Goal: Task Accomplishment & Management: Manage account settings

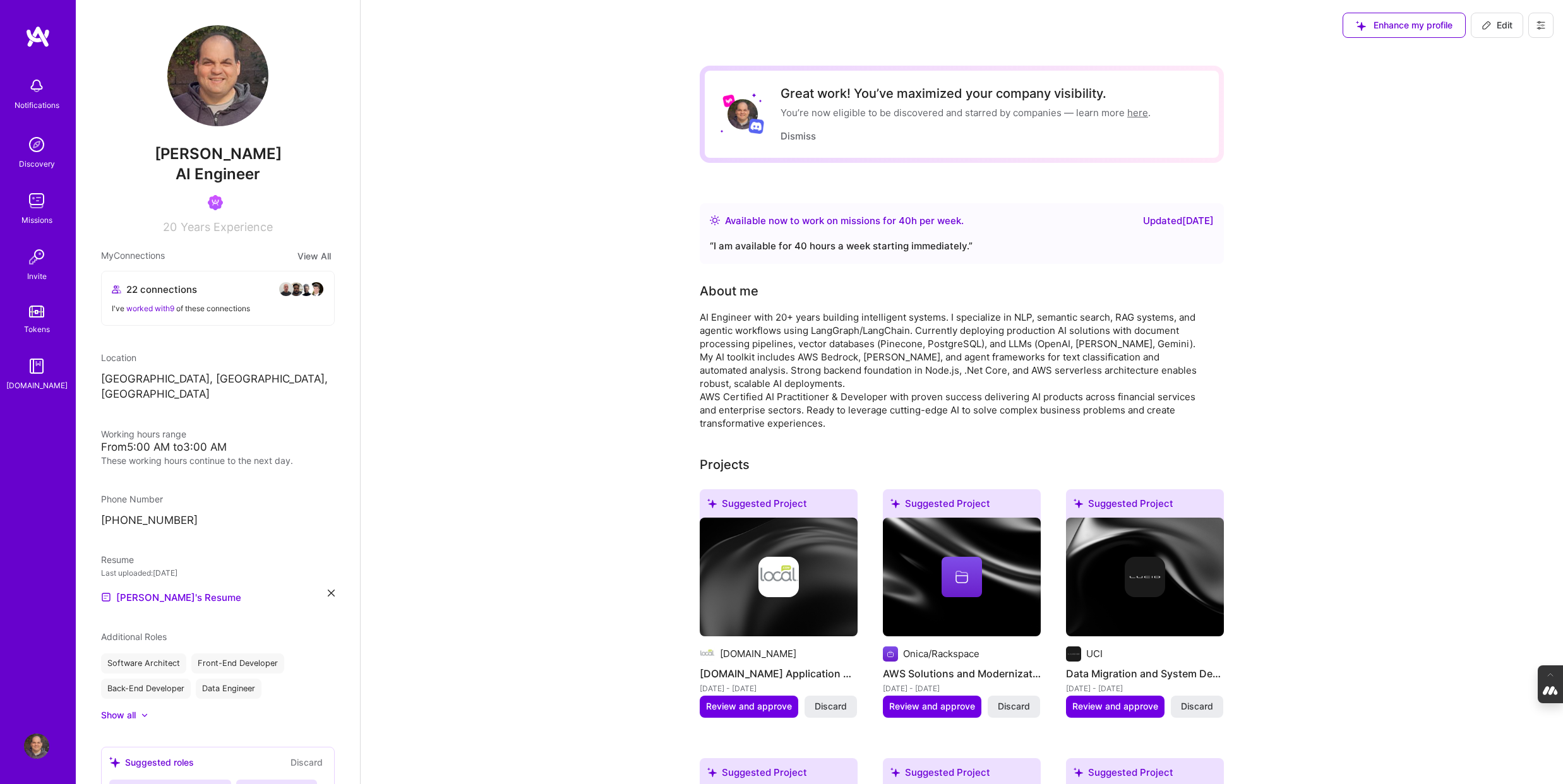
click at [33, 86] on img at bounding box center [37, 86] width 25 height 25
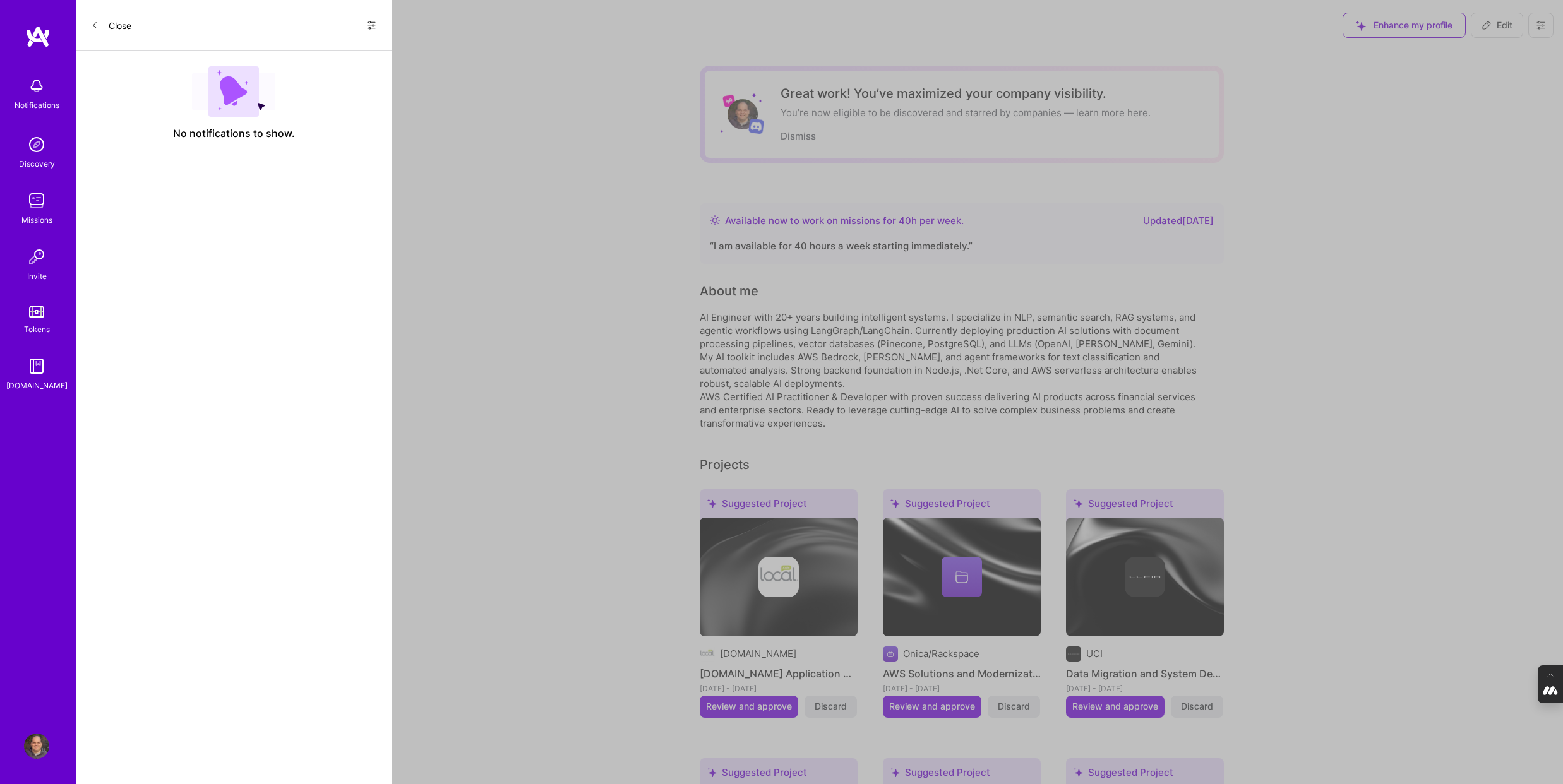
click at [372, 25] on icon at bounding box center [371, 25] width 10 height 10
click at [318, 42] on div "Show all notifications" at bounding box center [295, 52] width 163 height 25
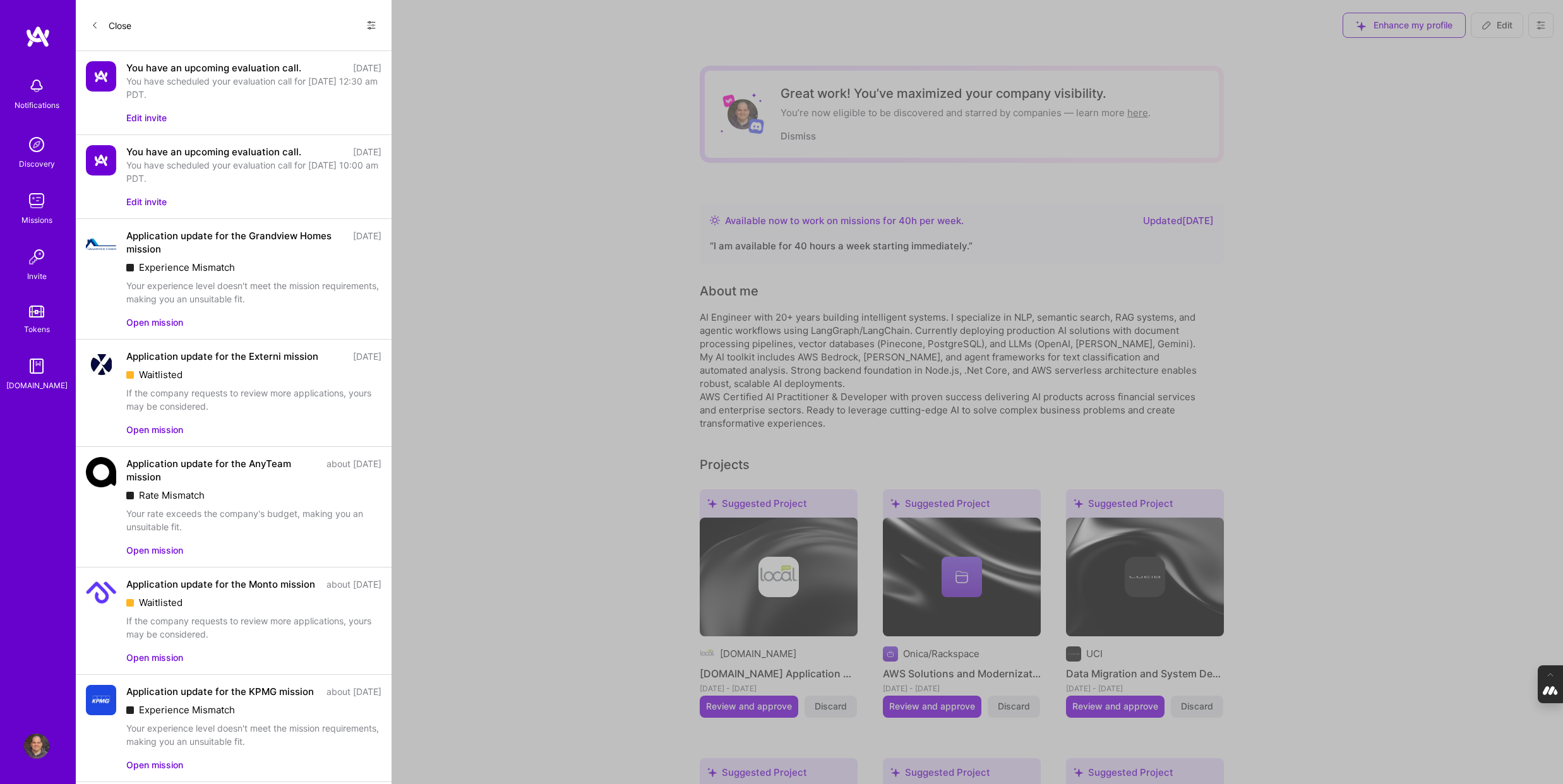
click at [158, 115] on button "Edit invite" at bounding box center [146, 117] width 40 height 13
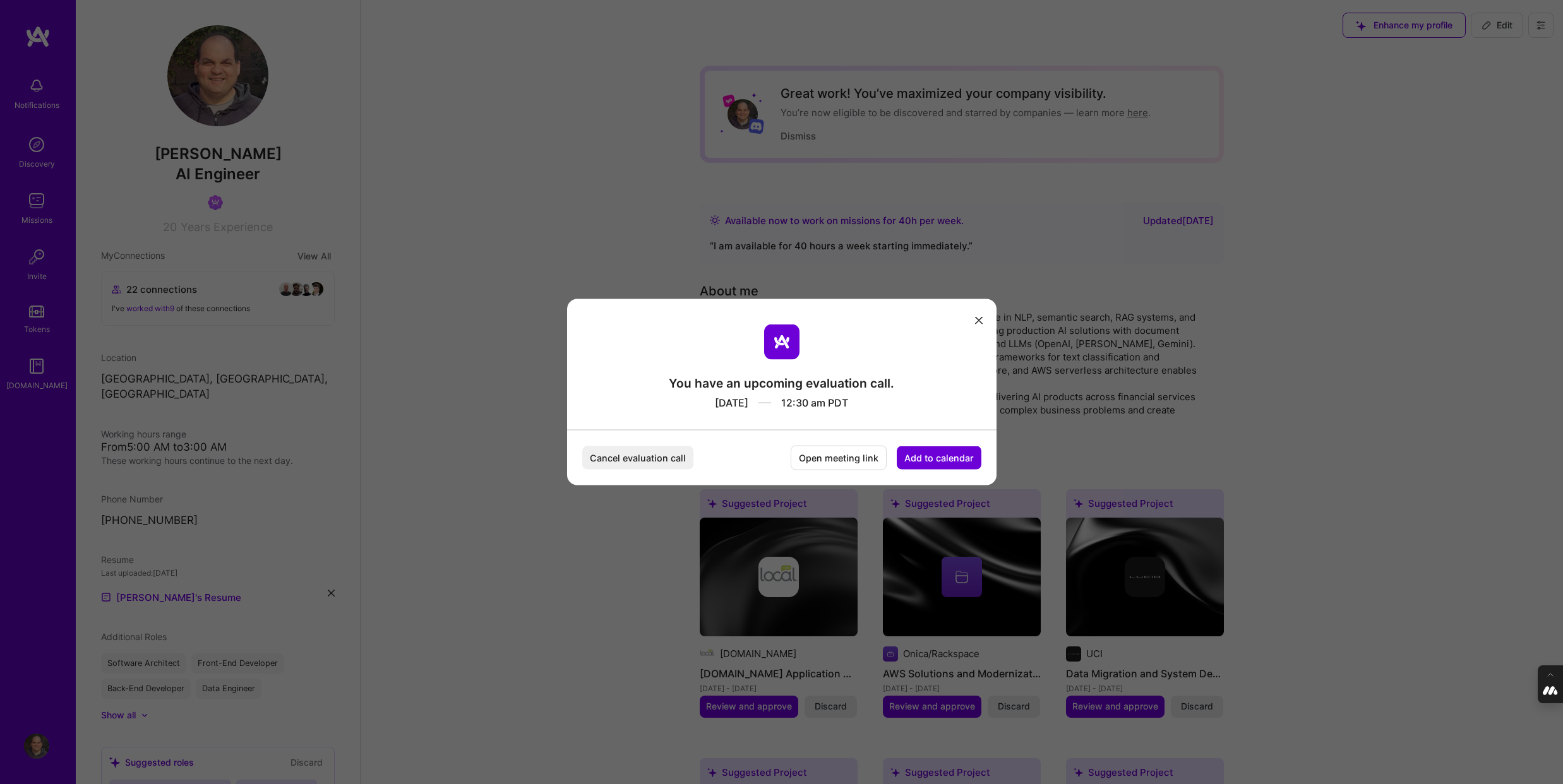
click at [952, 455] on button "Add to calendar" at bounding box center [938, 457] width 85 height 23
click at [933, 364] on div "Google Calendar" at bounding box center [924, 362] width 105 height 25
click at [977, 319] on icon "modal" at bounding box center [979, 321] width 8 height 8
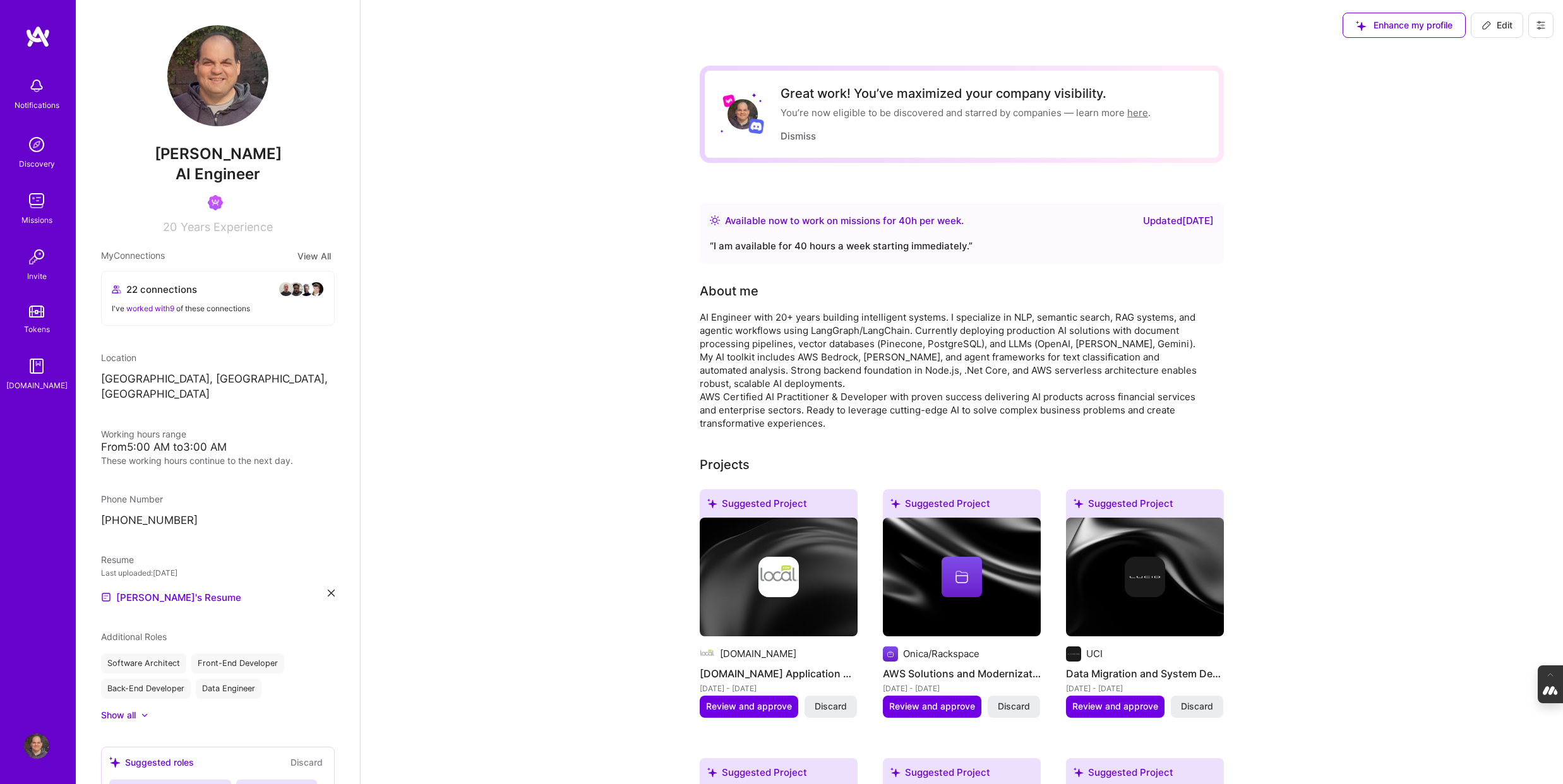
click at [1536, 21] on icon at bounding box center [1540, 25] width 10 height 10
click at [1492, 125] on button "Log Out" at bounding box center [1505, 118] width 94 height 33
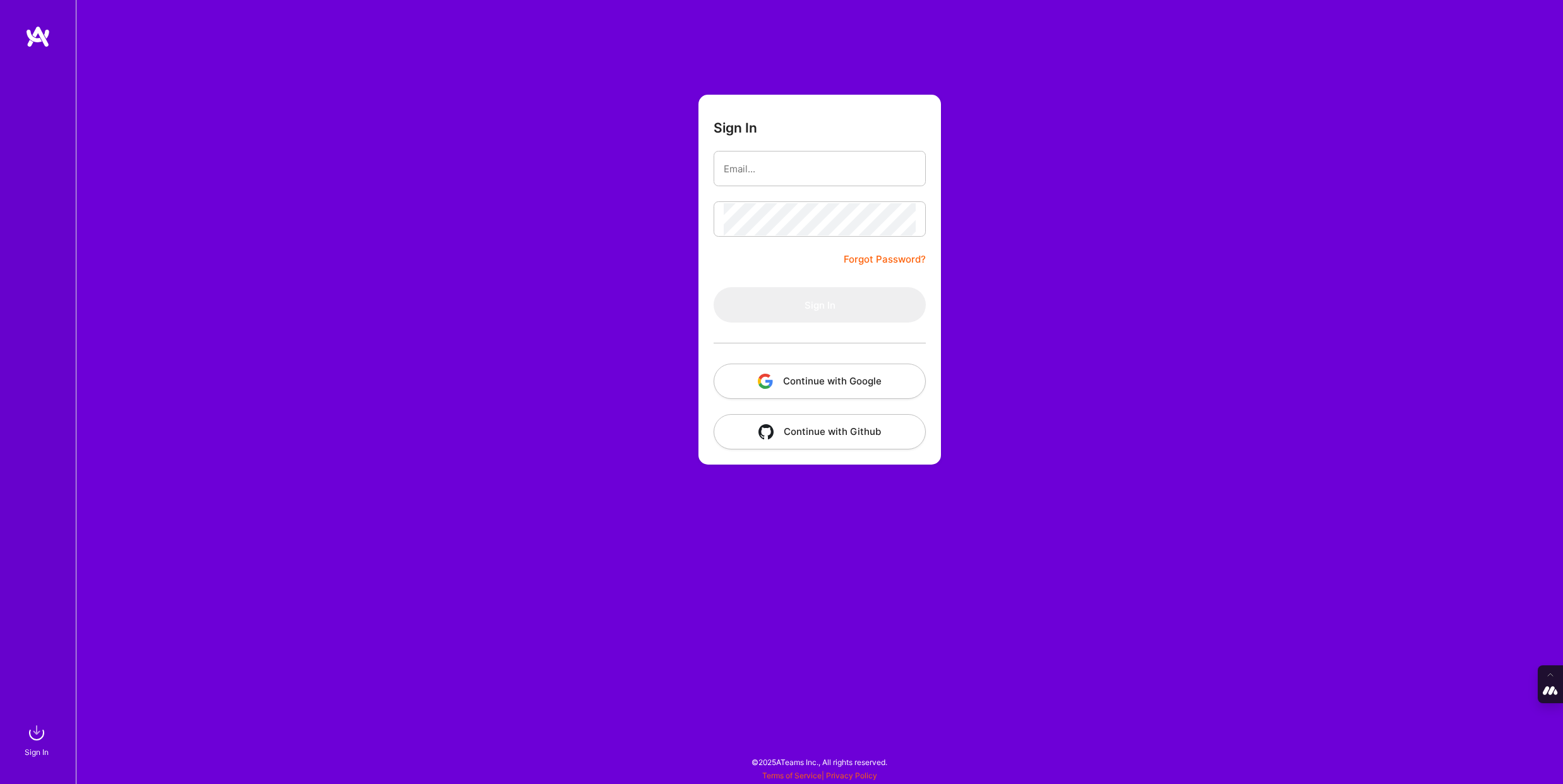
click at [801, 186] on div at bounding box center [819, 168] width 212 height 36
click at [803, 170] on input "email" at bounding box center [820, 168] width 192 height 33
type input "tanya@a.team"
click at [834, 388] on button "Continue with Google" at bounding box center [819, 381] width 212 height 36
